Goal: Task Accomplishment & Management: Manage account settings

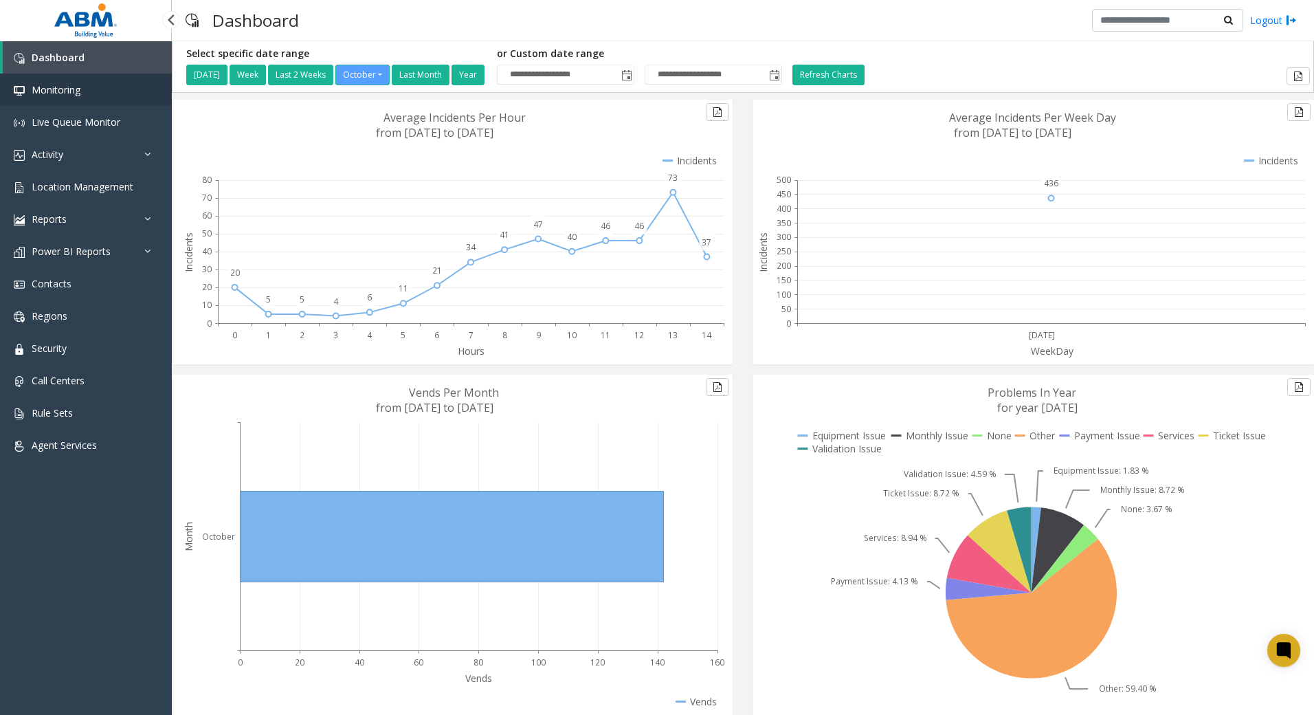
click at [37, 98] on link "Monitoring" at bounding box center [86, 90] width 172 height 32
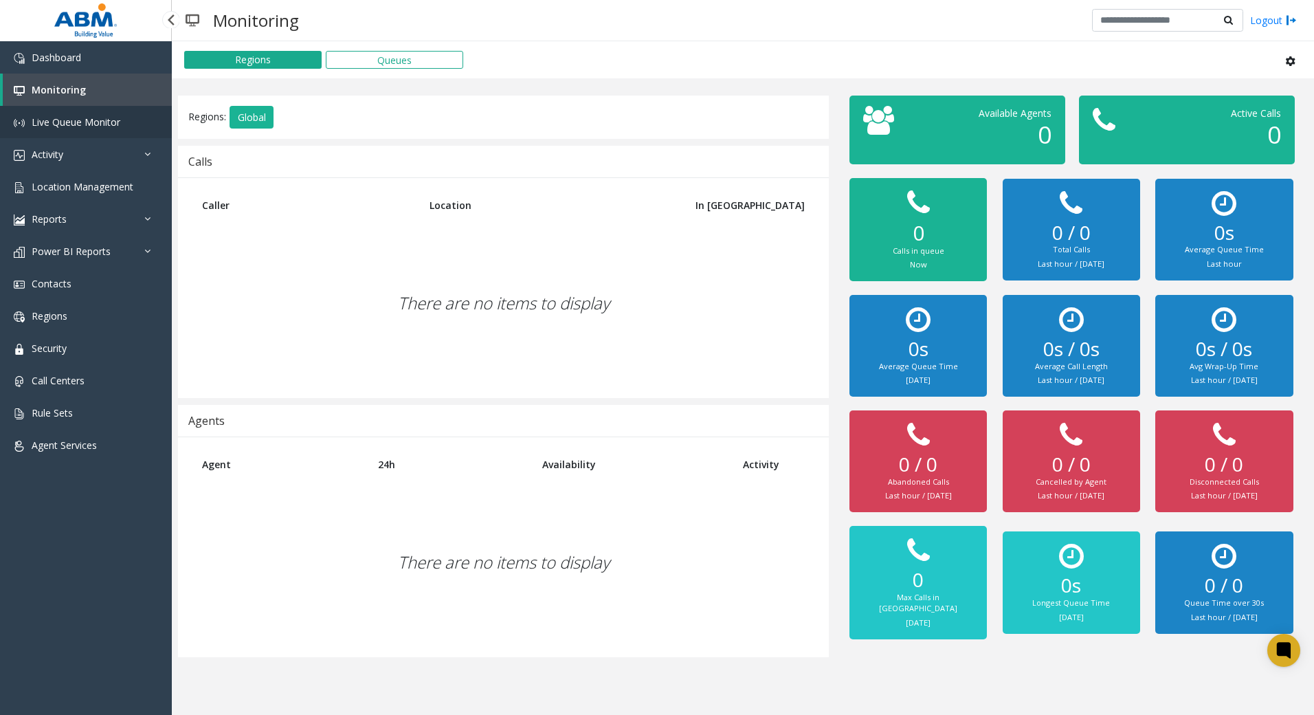
click at [54, 120] on span "Live Queue Monitor" at bounding box center [76, 121] width 89 height 13
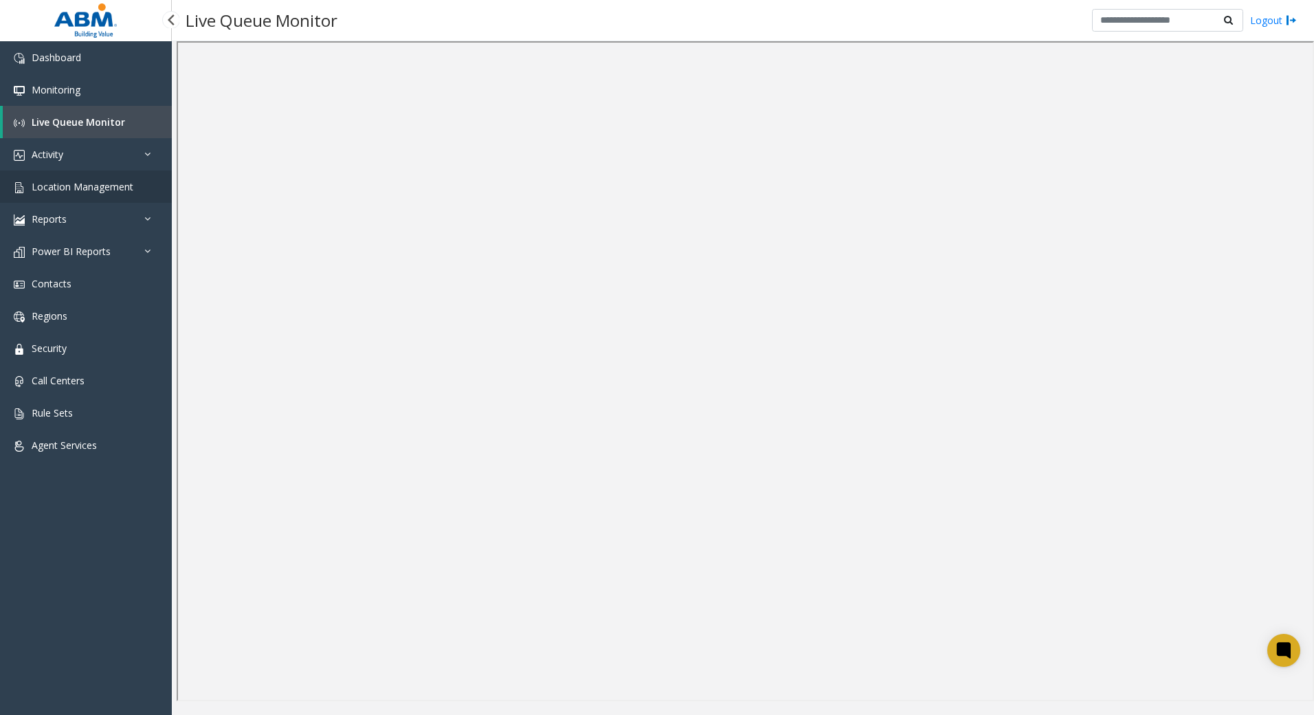
click at [72, 180] on span "Location Management" at bounding box center [83, 186] width 102 height 13
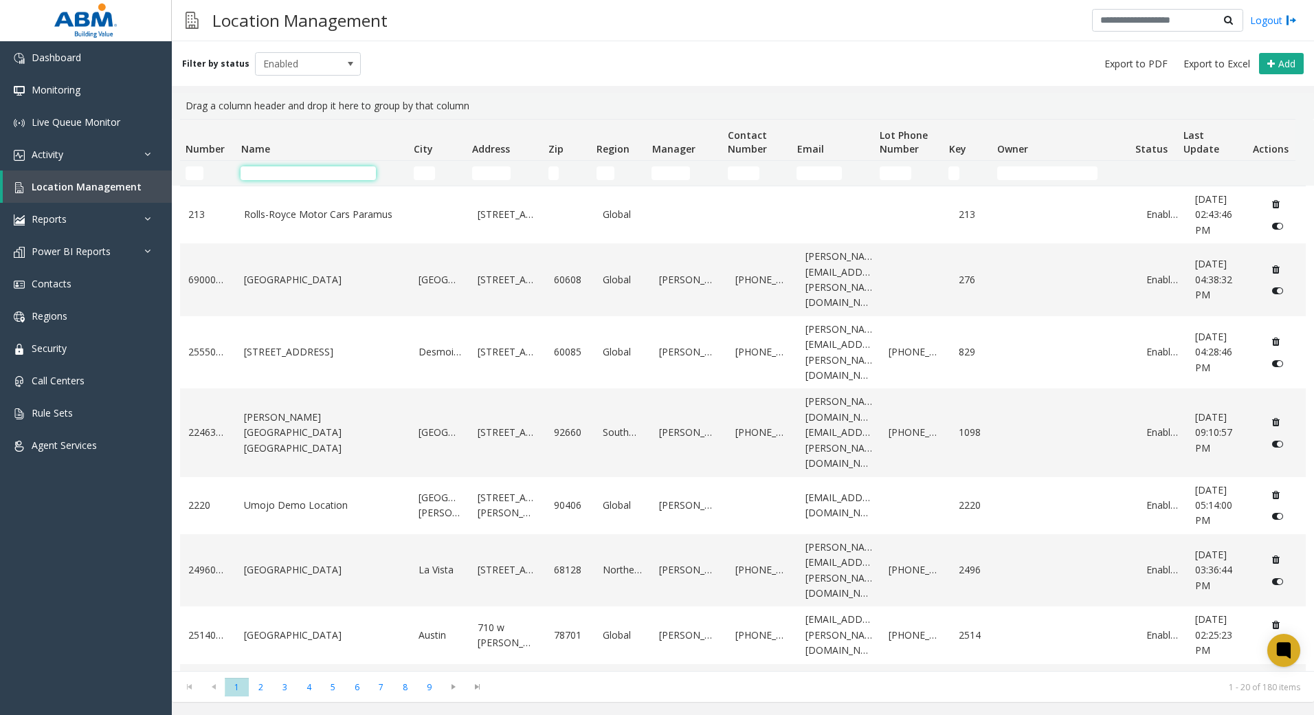
click at [331, 175] on input "Name Filter" at bounding box center [308, 173] width 135 height 14
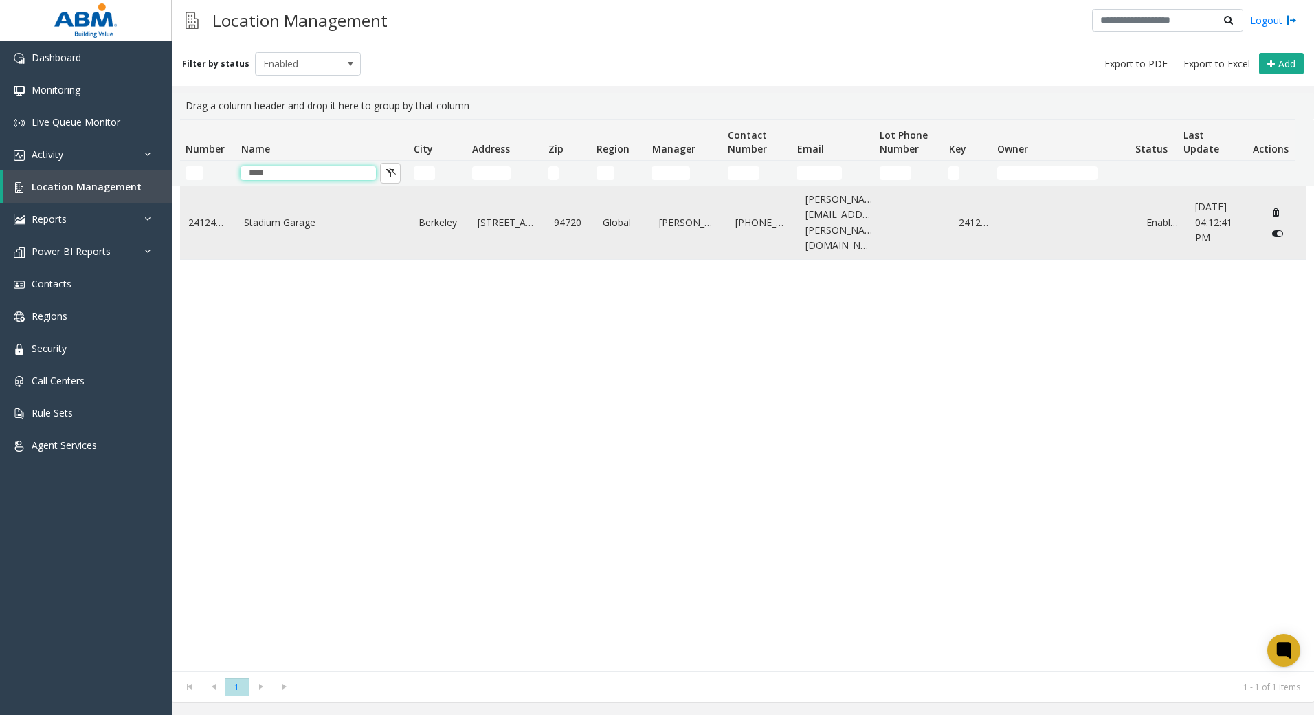
type input "****"
click at [311, 218] on link "Stadium Garage" at bounding box center [323, 222] width 158 height 15
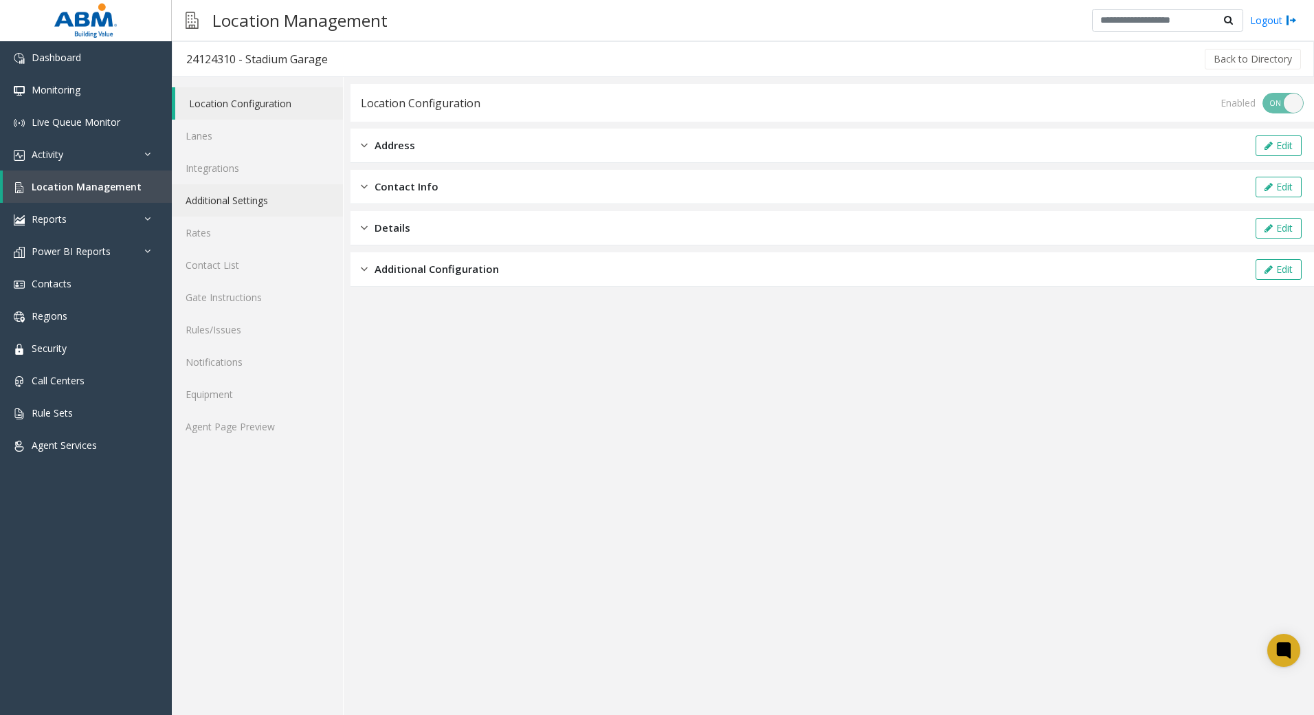
click at [247, 206] on link "Additional Settings" at bounding box center [257, 200] width 171 height 32
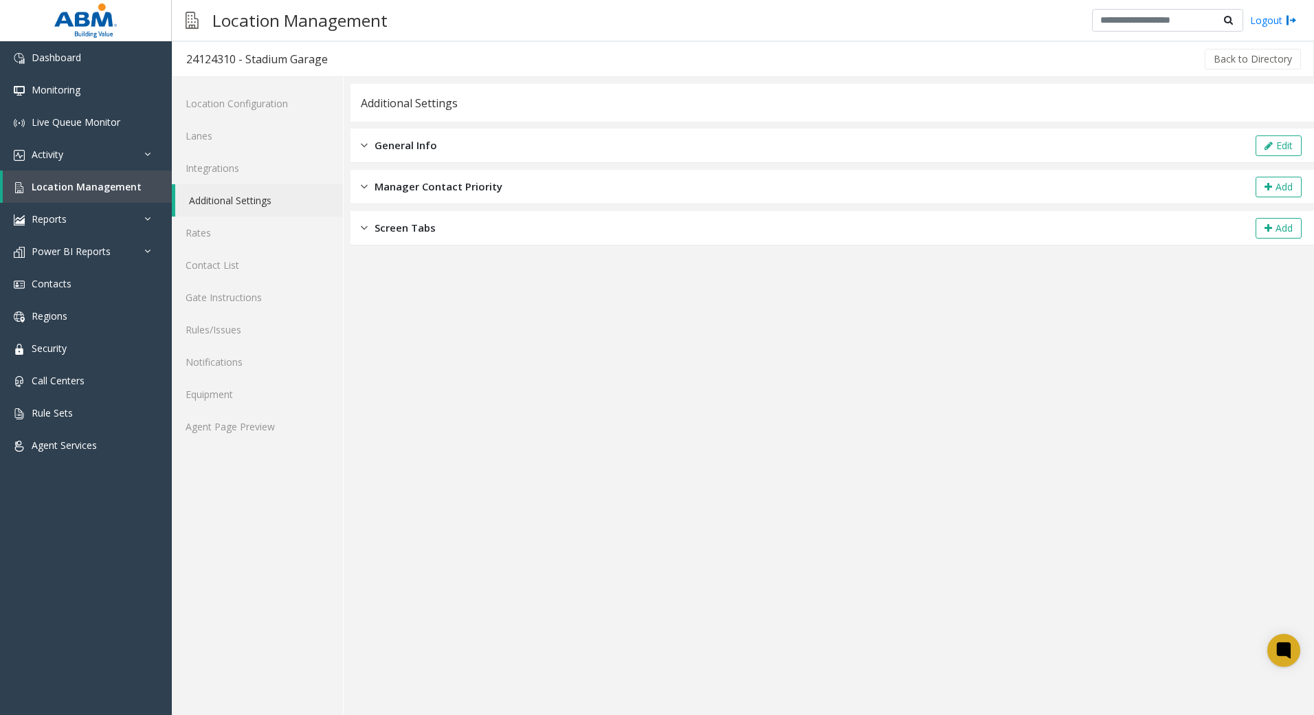
click at [452, 147] on div "General Info Edit" at bounding box center [833, 146] width 964 height 34
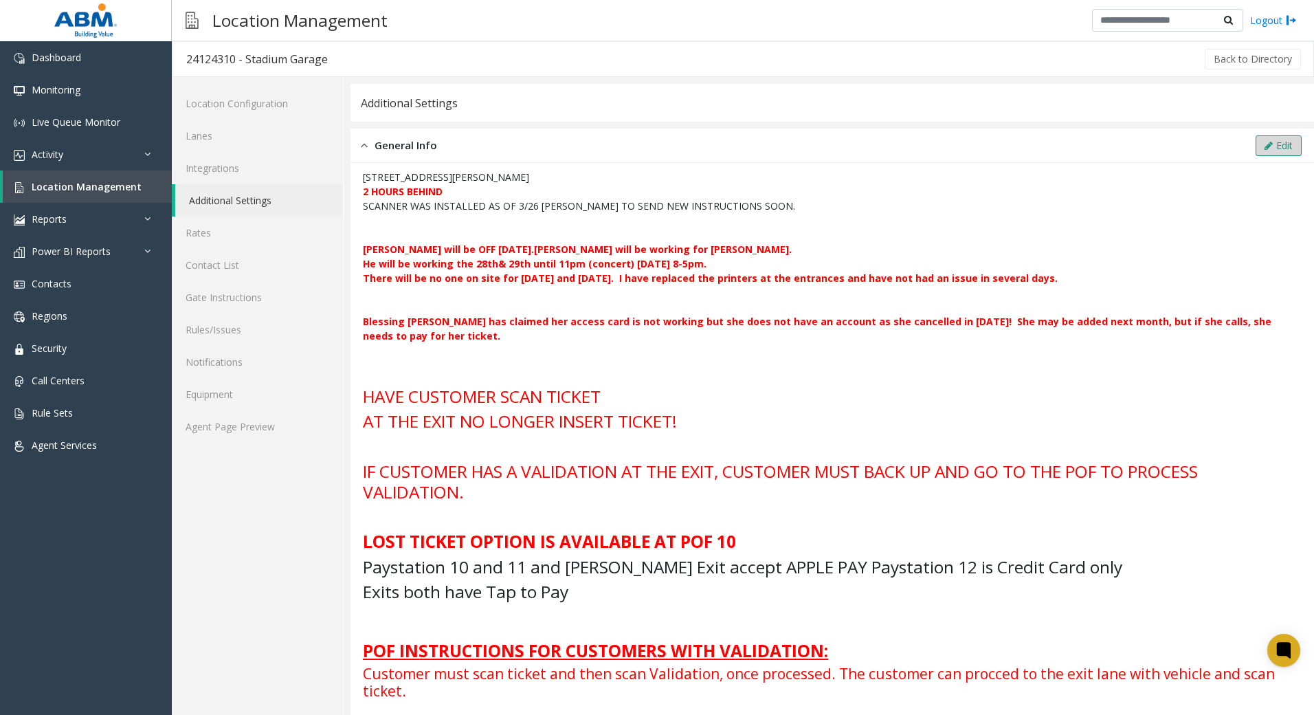
click at [1283, 146] on button "Edit" at bounding box center [1279, 145] width 46 height 21
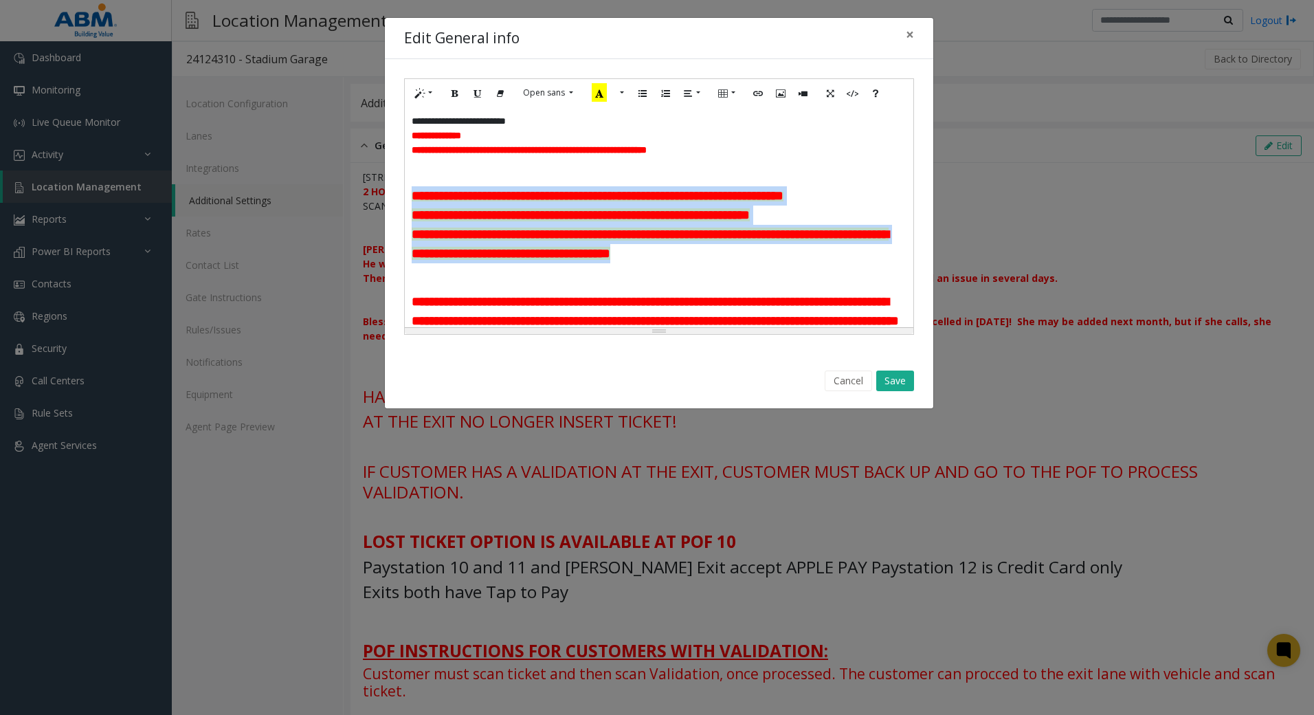
drag, startPoint x: 846, startPoint y: 256, endPoint x: 354, endPoint y: 201, distance: 495.2
click at [354, 201] on div "**********" at bounding box center [657, 357] width 1314 height 715
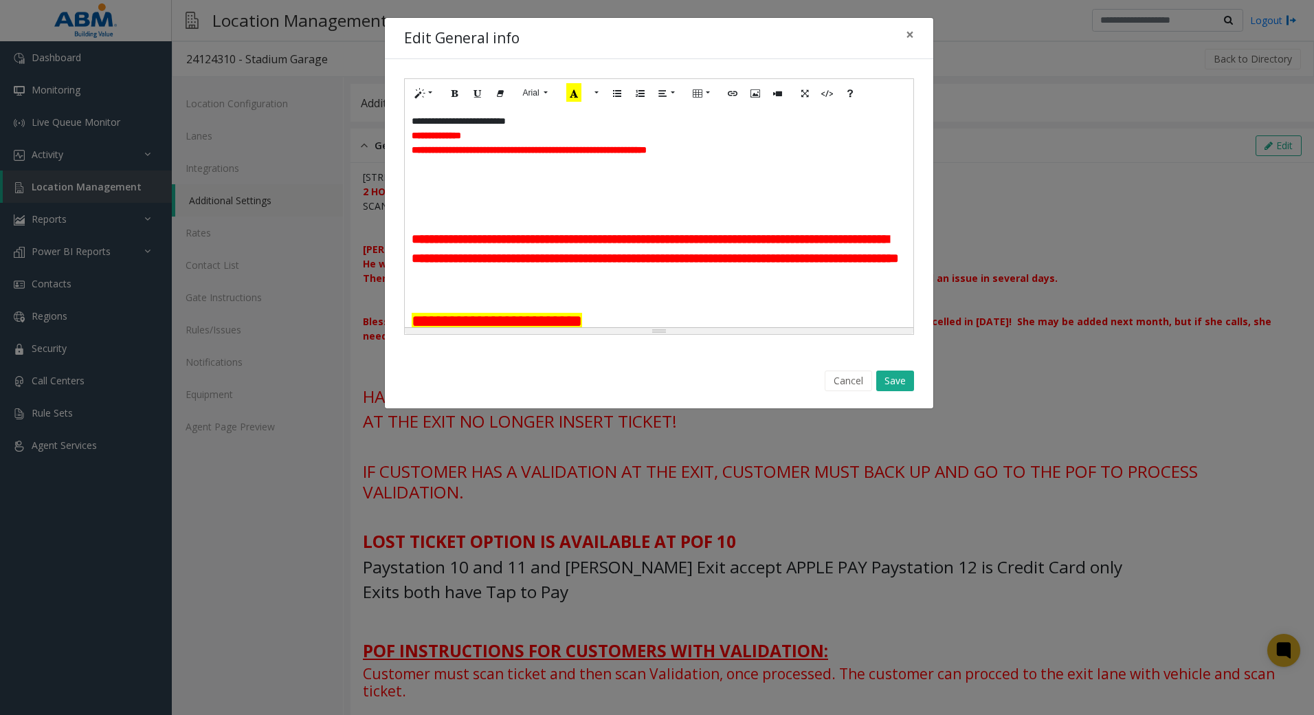
click at [447, 201] on p at bounding box center [659, 208] width 495 height 14
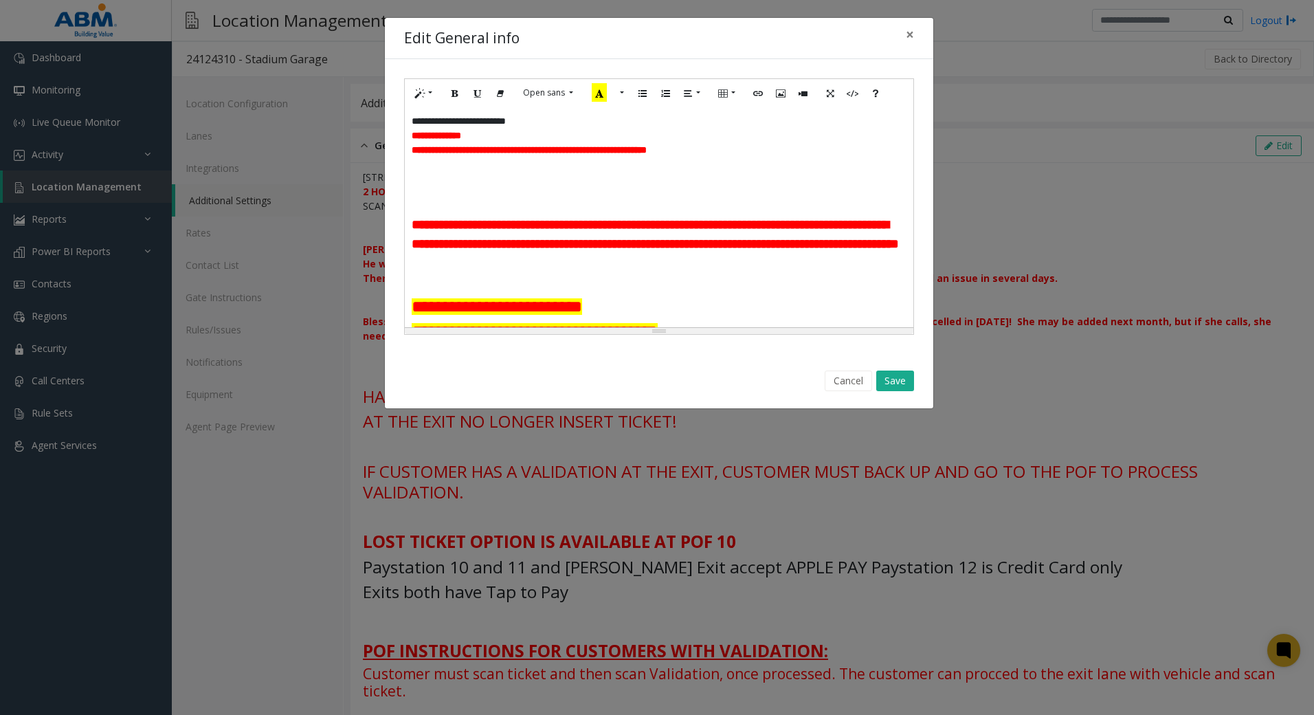
click at [557, 176] on p at bounding box center [659, 179] width 495 height 14
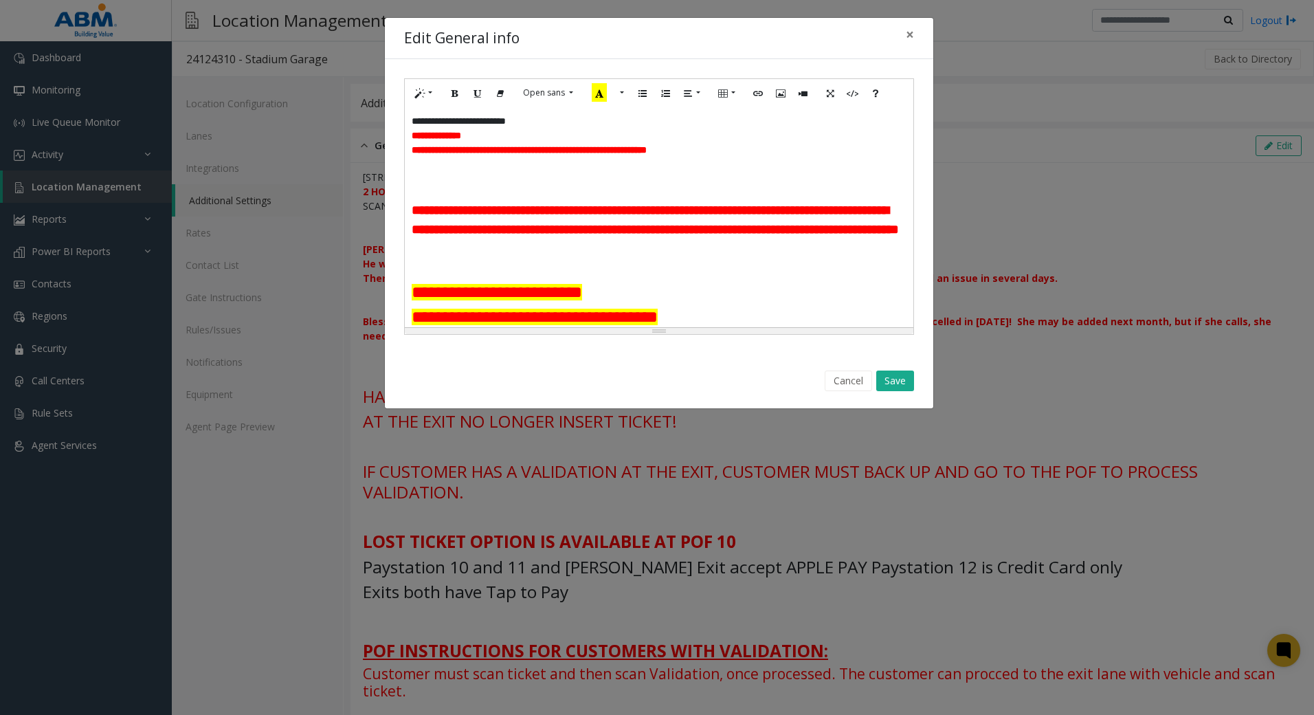
click at [555, 183] on p at bounding box center [659, 179] width 495 height 14
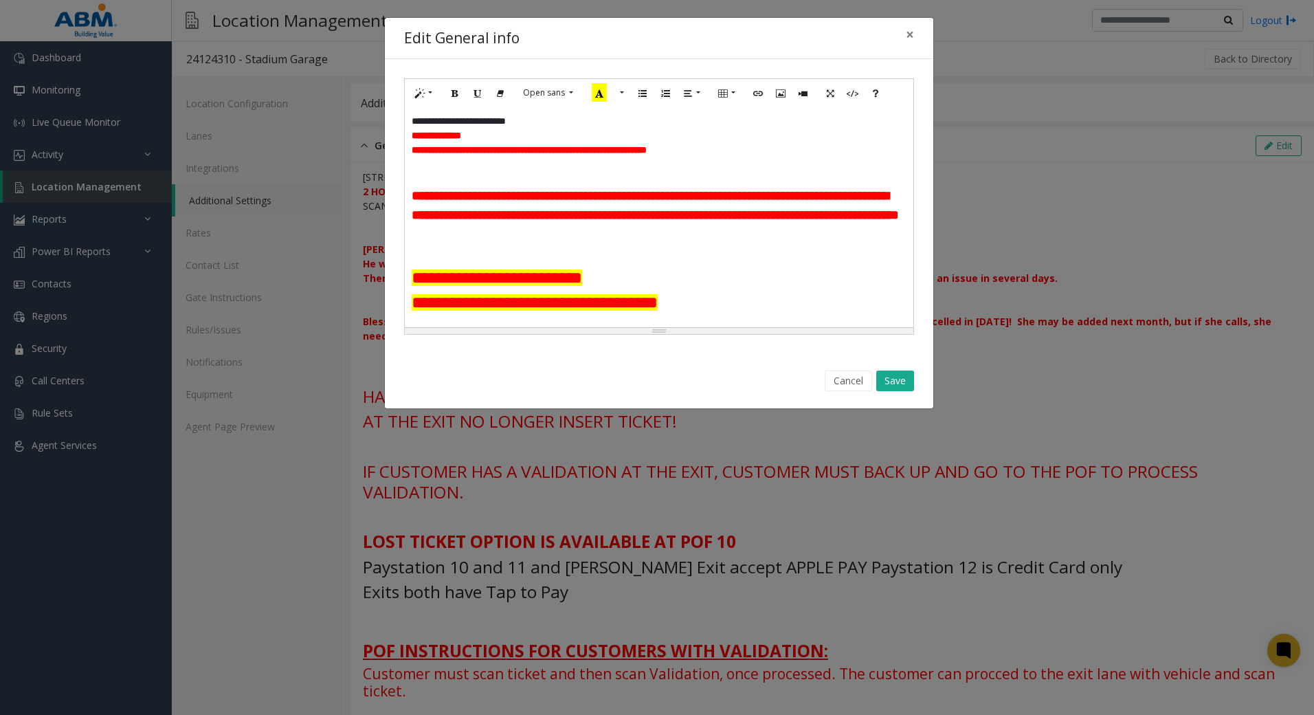
click at [432, 173] on p at bounding box center [659, 179] width 495 height 14
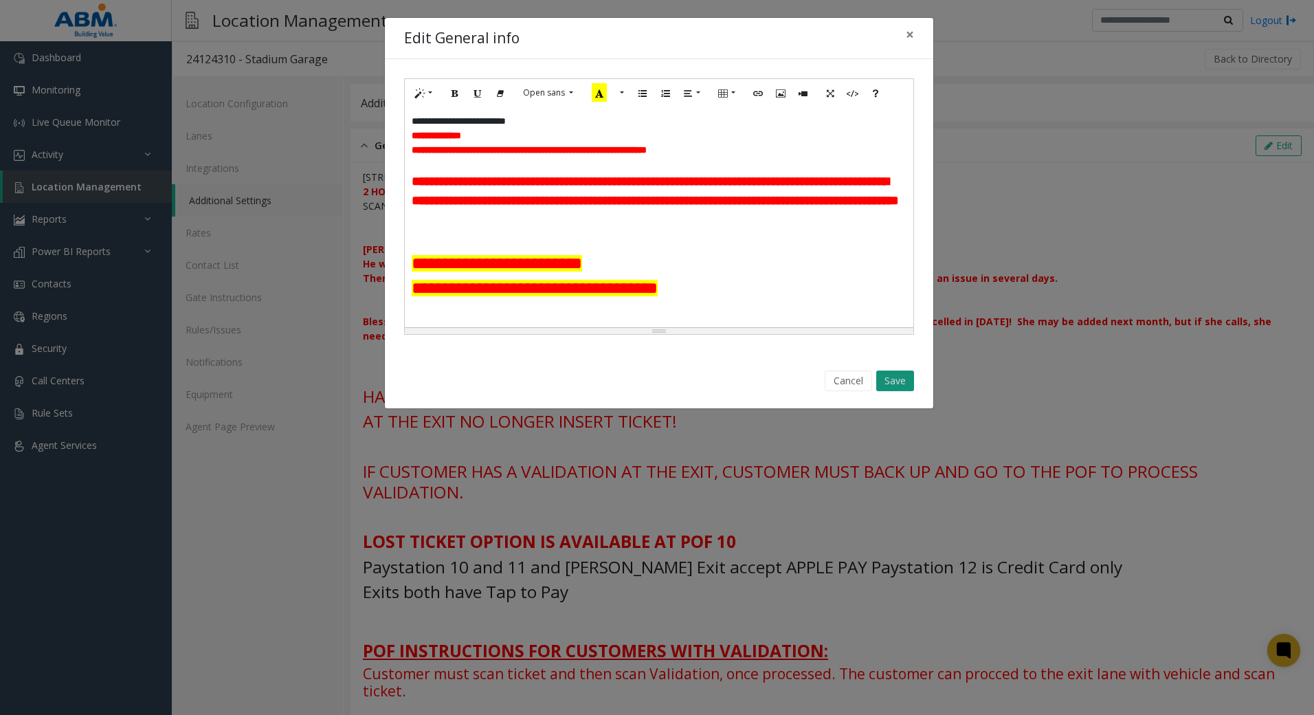
click at [906, 379] on button "Save" at bounding box center [896, 381] width 38 height 21
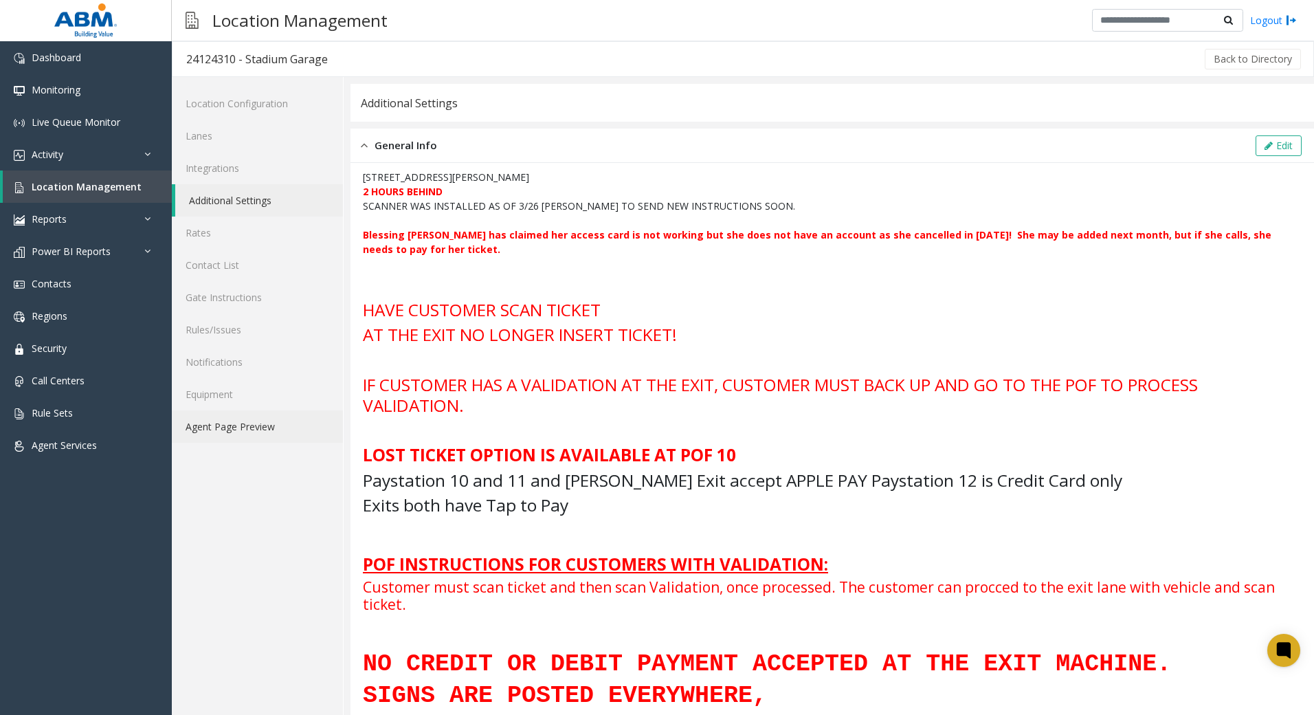
click at [269, 426] on link "Agent Page Preview" at bounding box center [257, 426] width 171 height 32
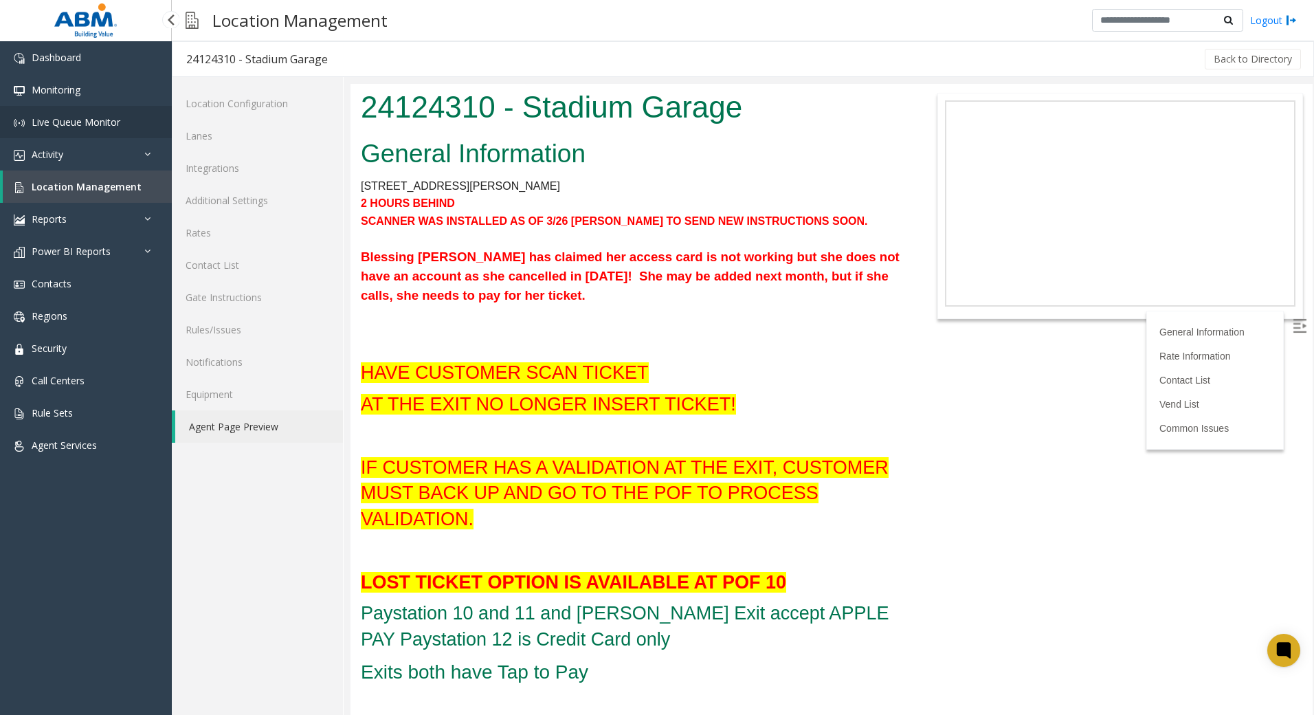
click at [63, 122] on span "Live Queue Monitor" at bounding box center [76, 121] width 89 height 13
